Goal: Task Accomplishment & Management: Use online tool/utility

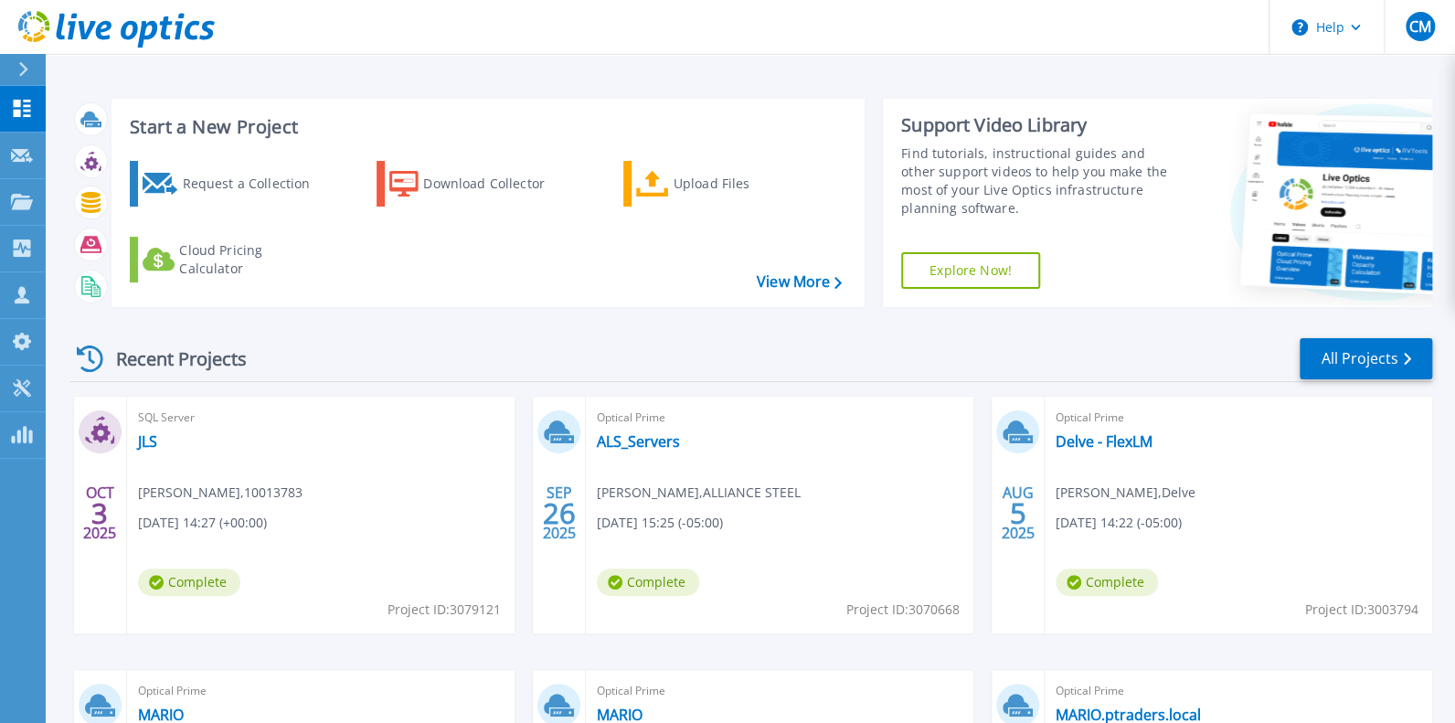
scroll to position [182, 0]
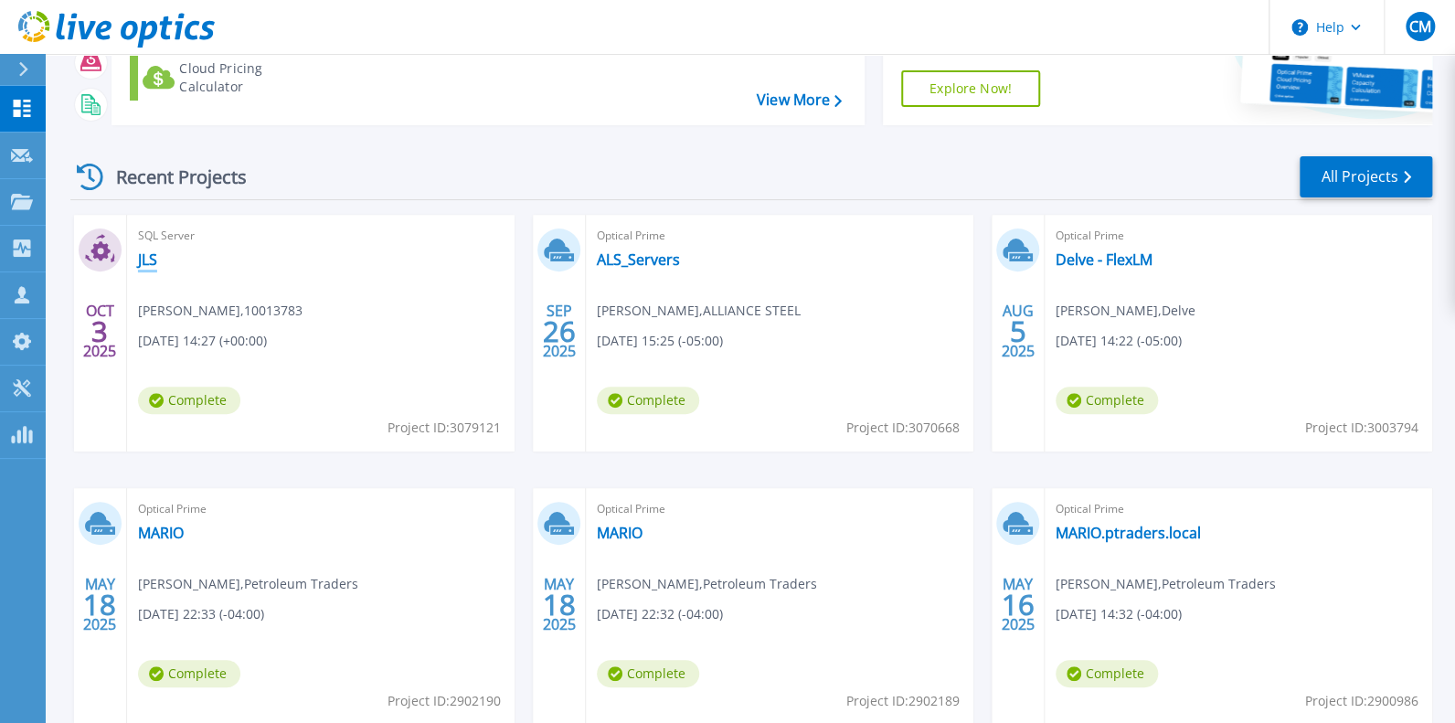
click at [146, 269] on link "JLS" at bounding box center [147, 259] width 19 height 18
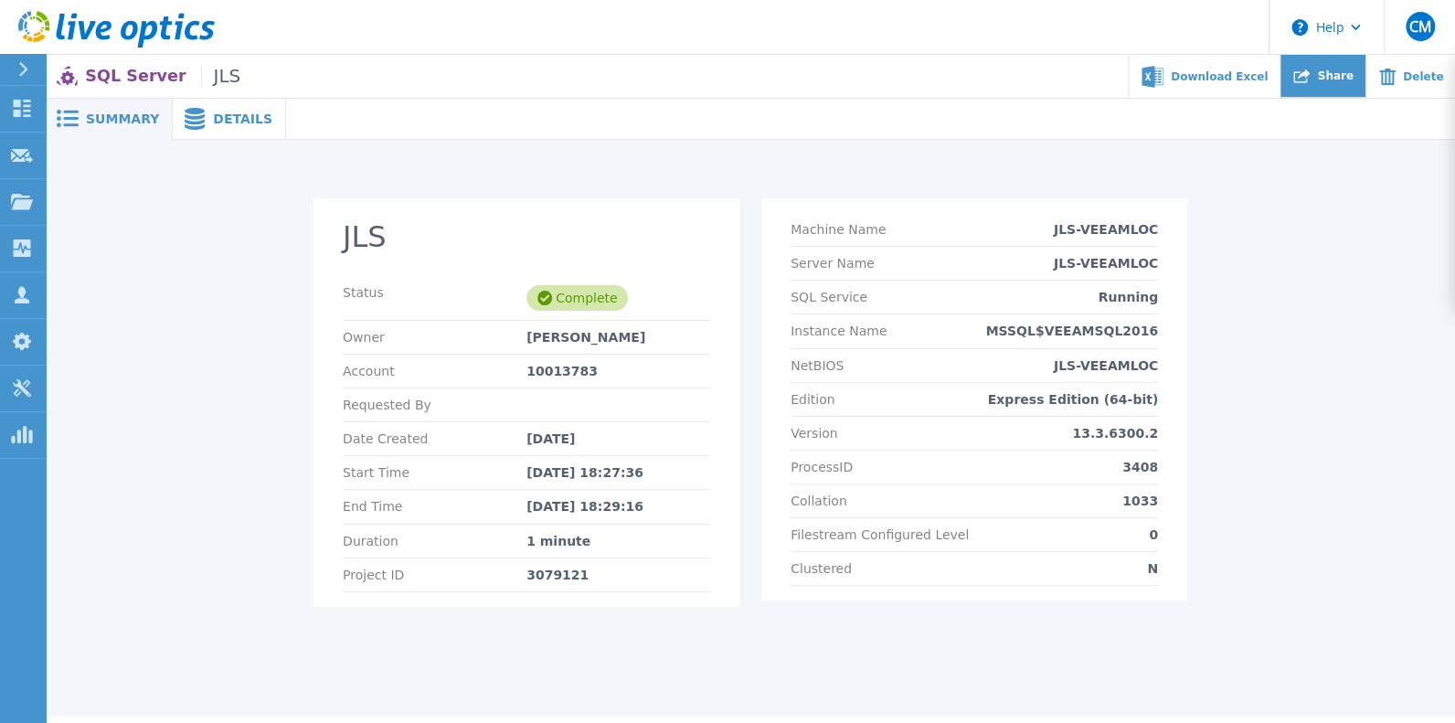
click at [1333, 79] on span "Share" at bounding box center [1335, 75] width 36 height 11
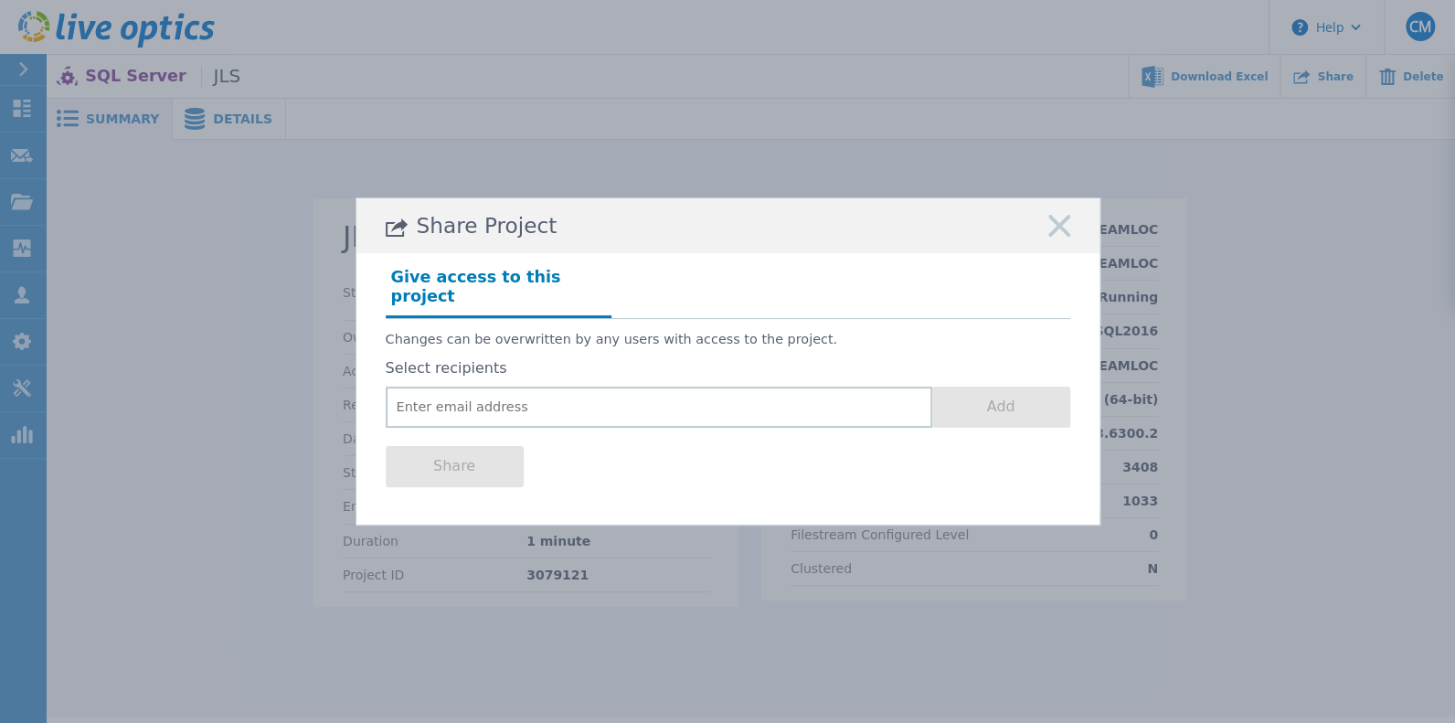
click at [1325, 111] on div "Share Project Give access to this project Changes can be overwritten by any use…" at bounding box center [727, 361] width 1455 height 723
click at [1055, 215] on rect at bounding box center [1059, 227] width 24 height 24
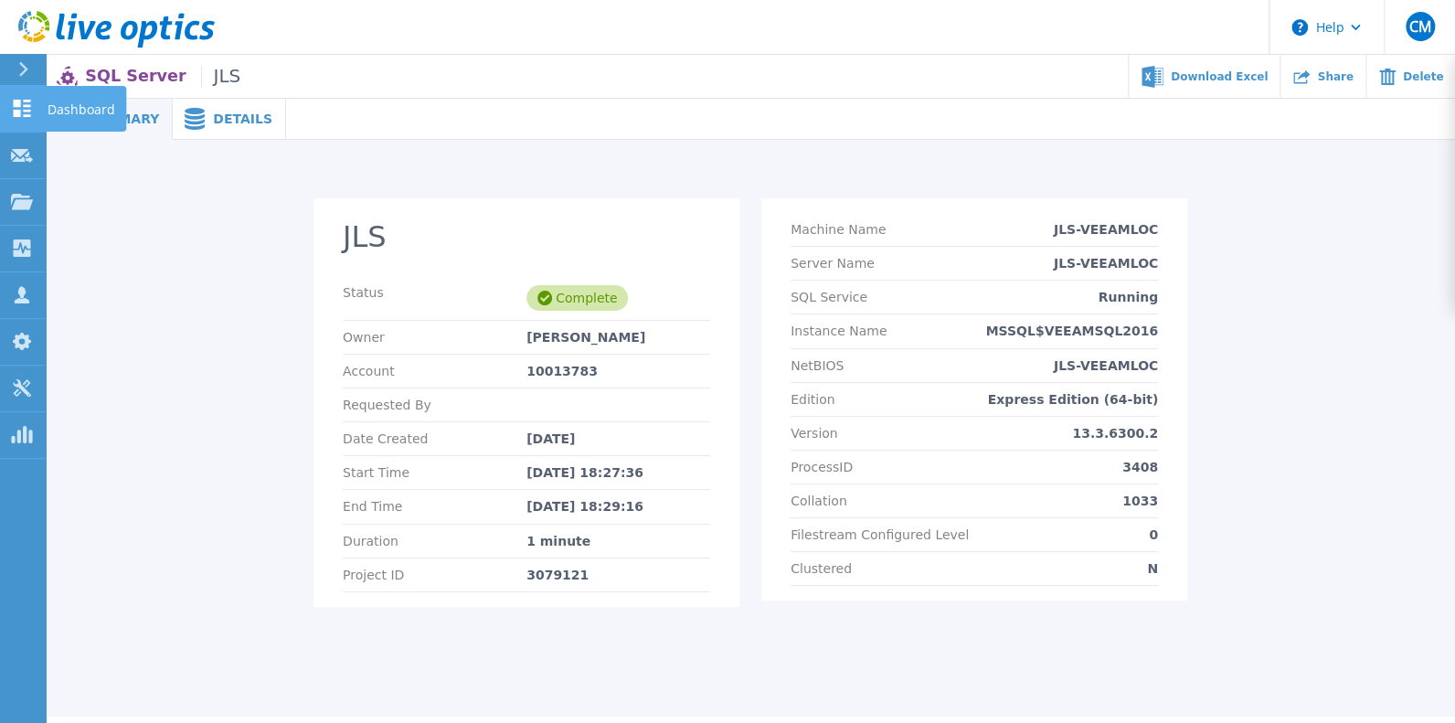
click at [20, 117] on icon at bounding box center [22, 108] width 17 height 17
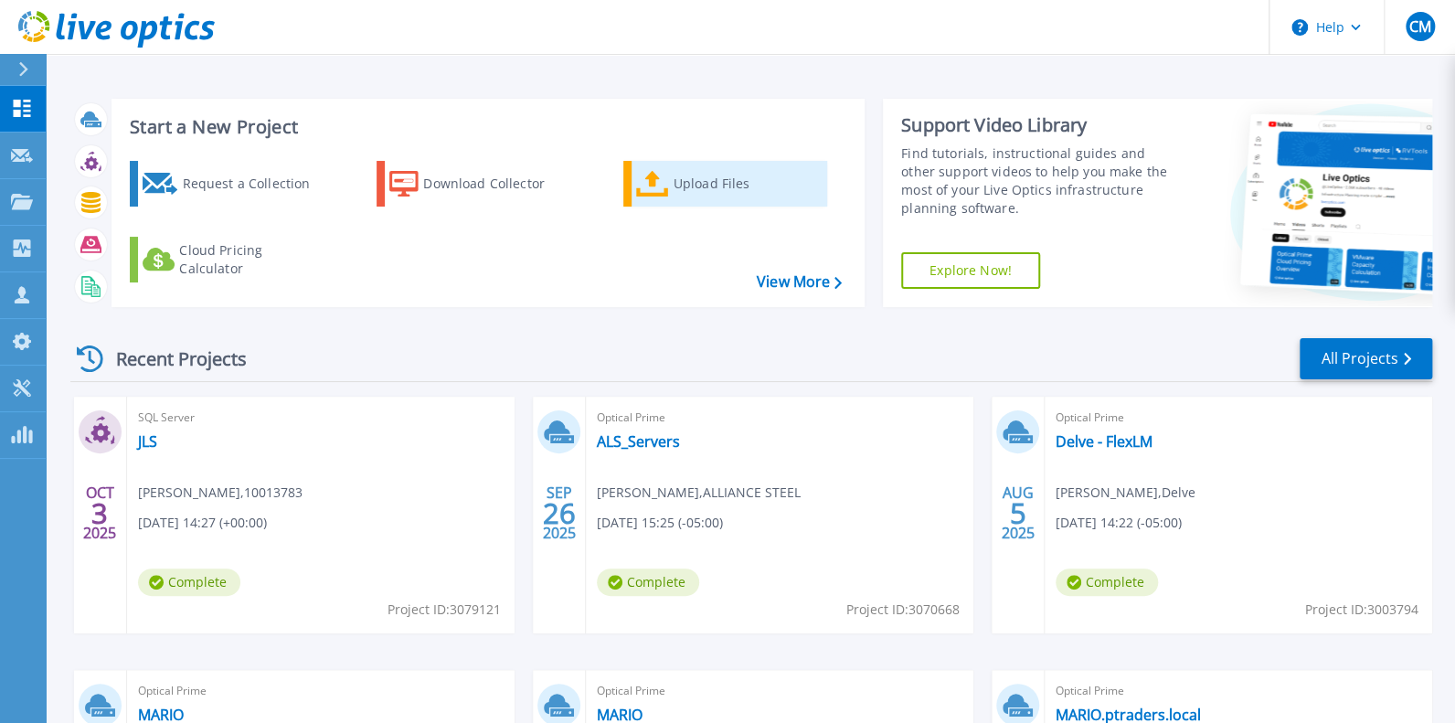
click at [697, 202] on div "Upload Files" at bounding box center [746, 183] width 146 height 37
